Goal: Browse casually

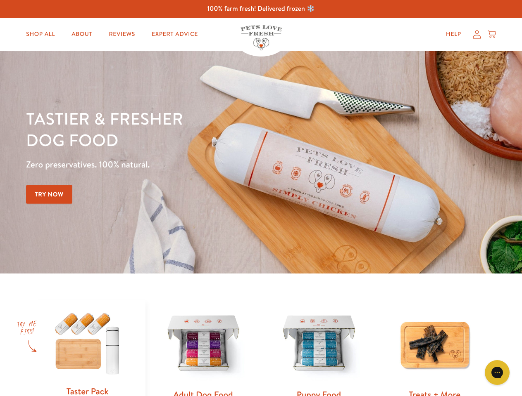
click at [261, 198] on div "Tastier & fresher dog food Zero preservatives. 100% natural. Try Now" at bounding box center [182, 162] width 313 height 109
click at [497, 373] on icon "Gorgias live chat" at bounding box center [497, 373] width 8 height 8
